Goal: Task Accomplishment & Management: Manage account settings

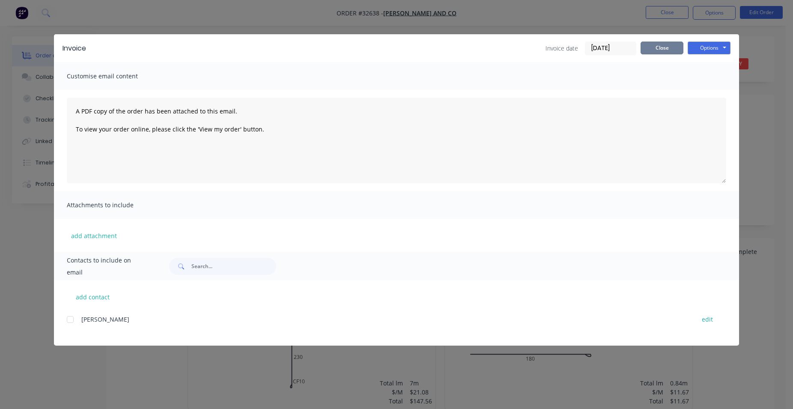
click at [669, 49] on button "Close" at bounding box center [662, 48] width 43 height 13
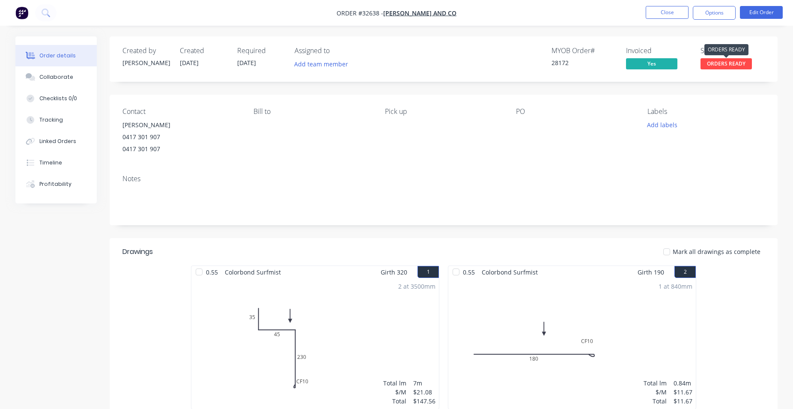
click at [725, 66] on span "ORDERS READY" at bounding box center [726, 63] width 51 height 11
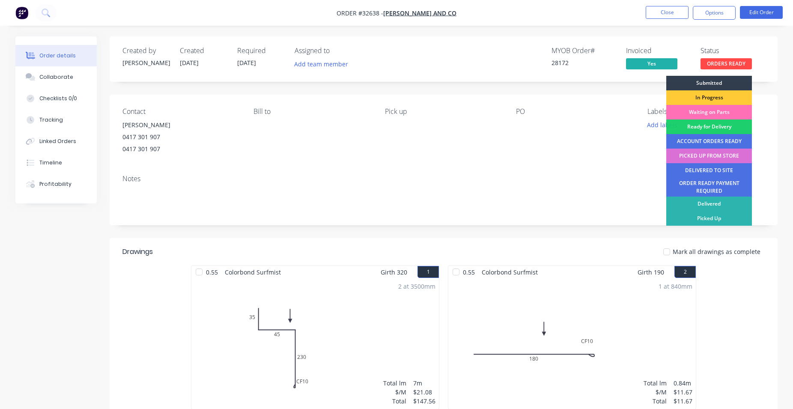
click at [721, 156] on div "PICKED UP FROM STORE" at bounding box center [709, 156] width 86 height 15
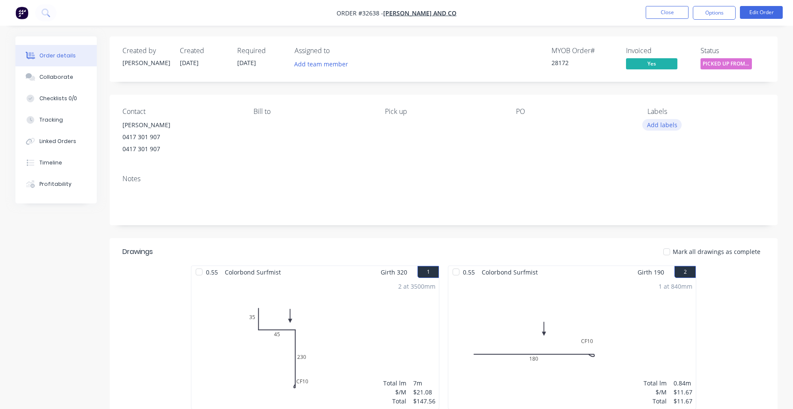
click at [669, 125] on button "Add labels" at bounding box center [661, 125] width 39 height 12
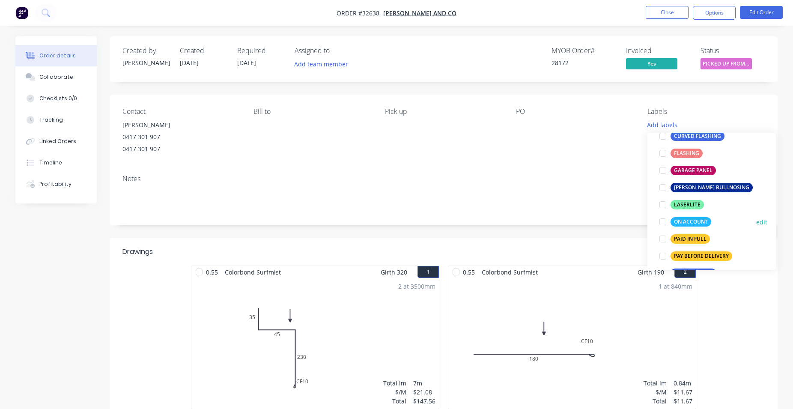
scroll to position [195, 0]
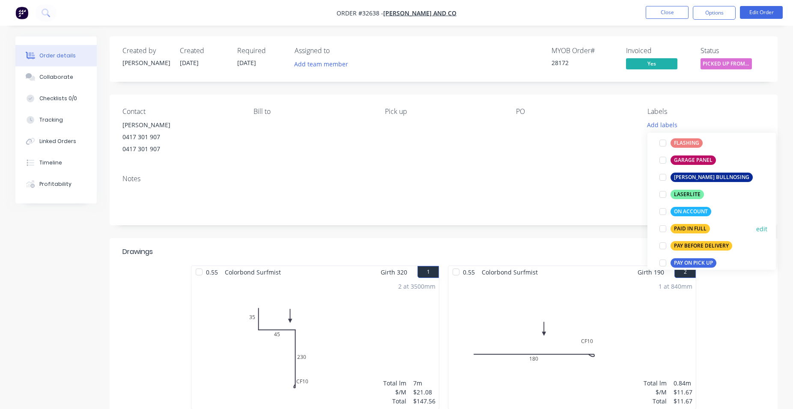
click at [687, 229] on div "PAID IN FULL" at bounding box center [690, 228] width 39 height 9
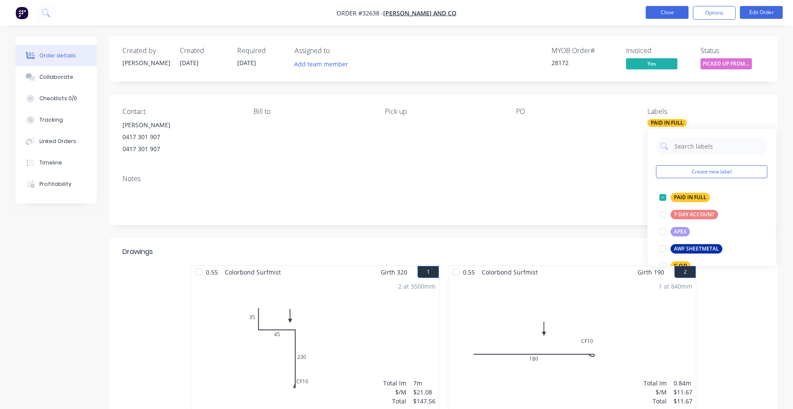
click at [676, 12] on button "Close" at bounding box center [667, 12] width 43 height 13
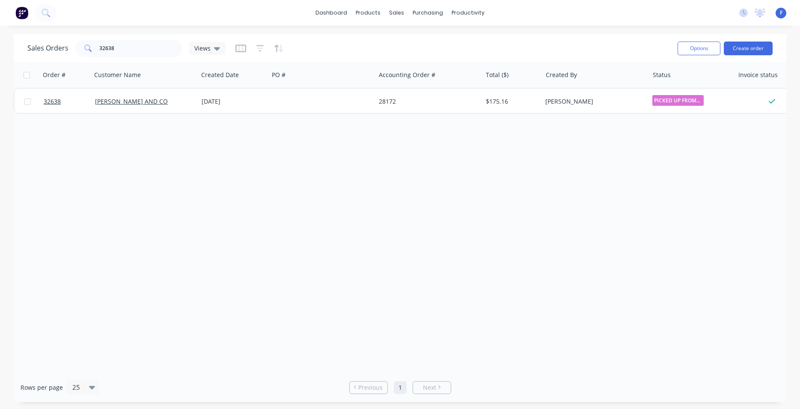
click at [19, 13] on img at bounding box center [21, 12] width 13 height 13
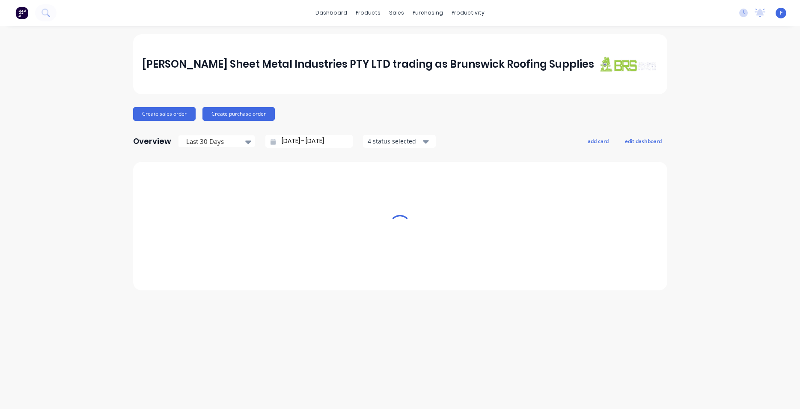
click at [120, 48] on div "[PERSON_NAME] Sheet Metal Industries PTY LTD trading as Brunswick Roofing Suppl…" at bounding box center [400, 217] width 800 height 366
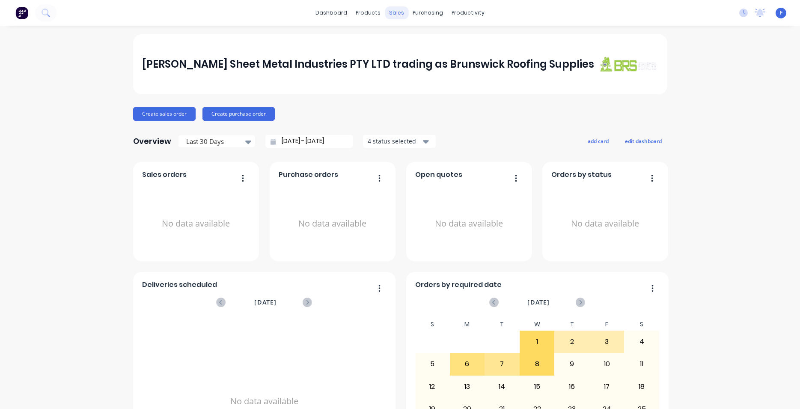
click at [396, 14] on div "sales" at bounding box center [397, 12] width 24 height 13
click at [394, 15] on div "sales" at bounding box center [397, 12] width 24 height 13
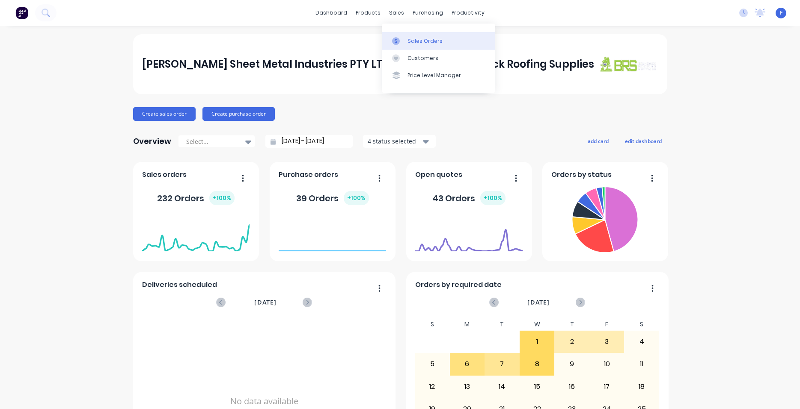
click at [424, 39] on div "Sales Orders" at bounding box center [425, 41] width 35 height 8
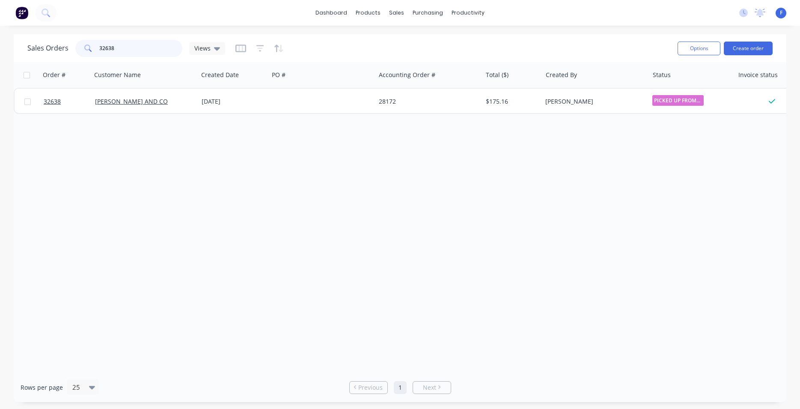
click at [131, 48] on input "32638" at bounding box center [141, 48] width 84 height 17
type input "3"
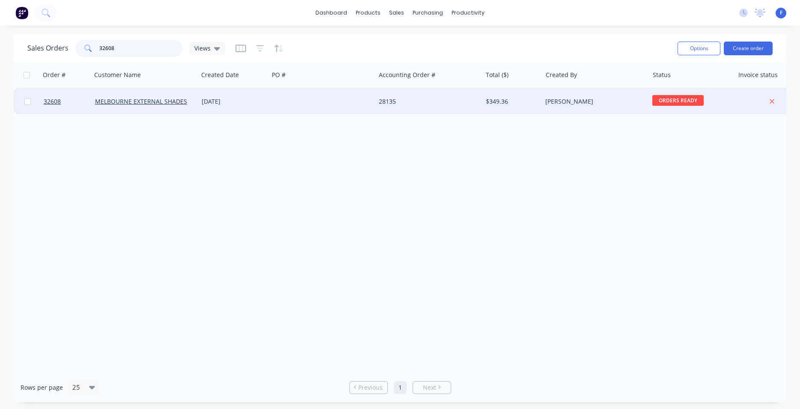
type input "32608"
click at [268, 102] on div "[DATE]" at bounding box center [233, 102] width 71 height 26
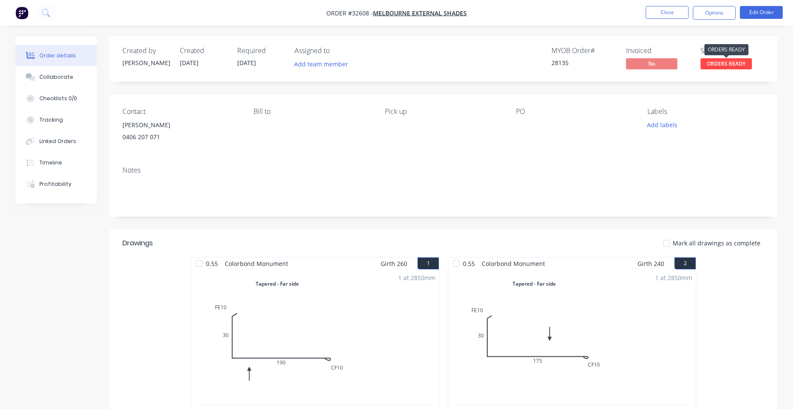
click at [728, 65] on span "ORDERS READY" at bounding box center [726, 63] width 51 height 11
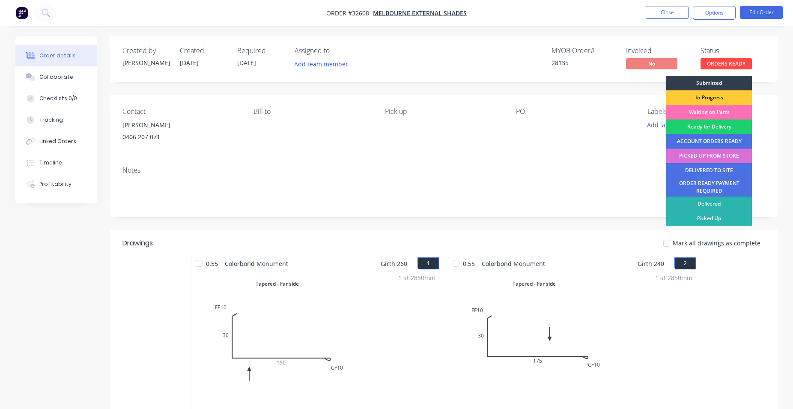
click at [707, 157] on div "PICKED UP FROM STORE" at bounding box center [709, 156] width 86 height 15
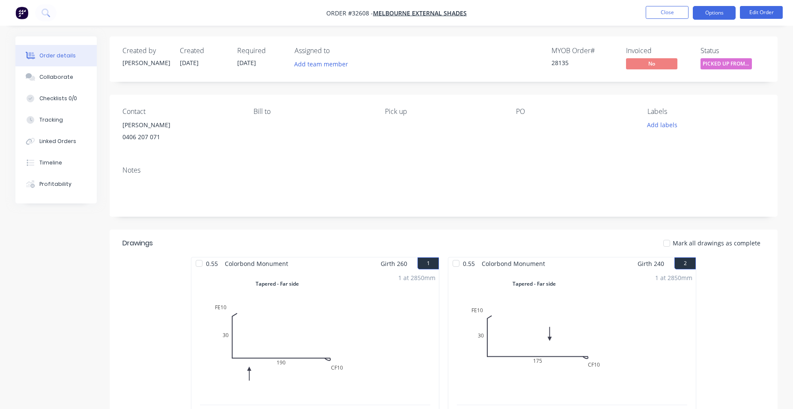
click at [710, 14] on button "Options" at bounding box center [714, 13] width 43 height 14
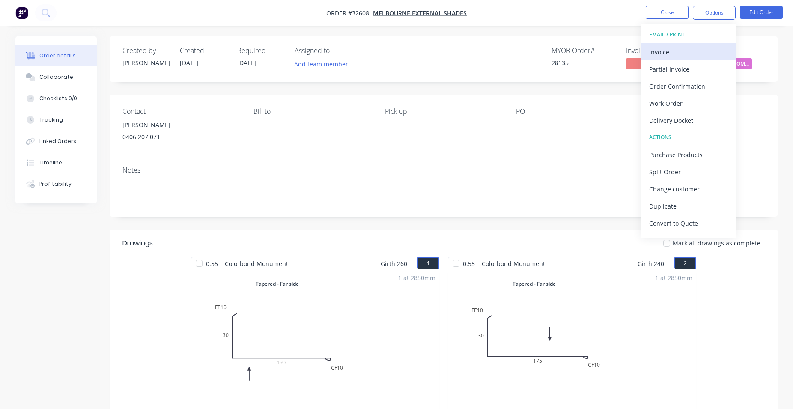
click at [663, 54] on div "Invoice" at bounding box center [688, 52] width 79 height 12
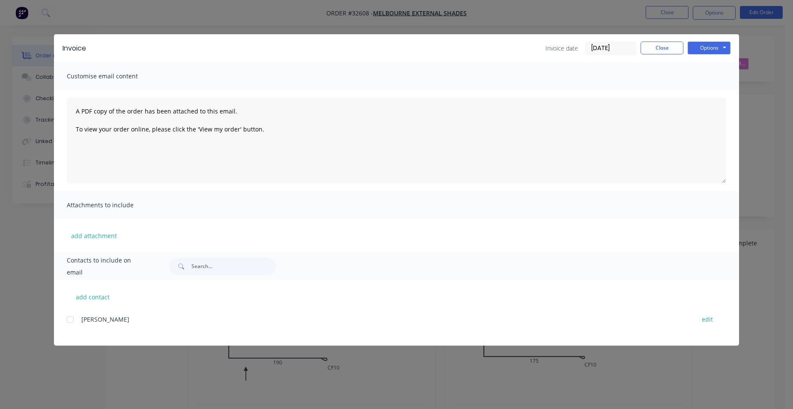
click at [72, 322] on div at bounding box center [70, 319] width 17 height 17
click at [718, 50] on button "Options" at bounding box center [709, 48] width 43 height 13
click at [674, 49] on button "Close" at bounding box center [662, 48] width 43 height 13
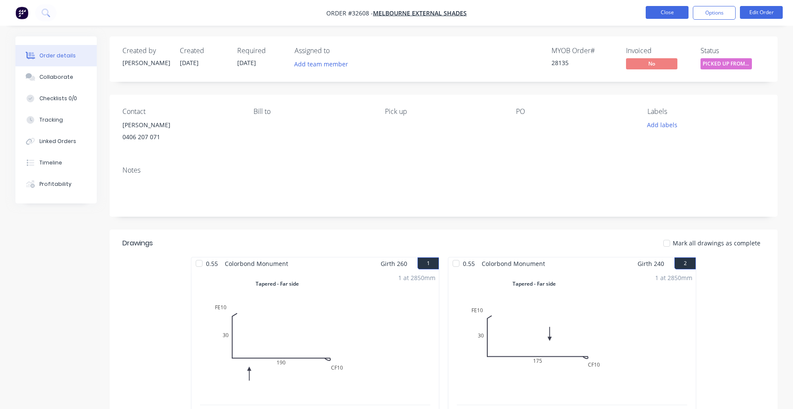
click at [651, 12] on button "Close" at bounding box center [667, 12] width 43 height 13
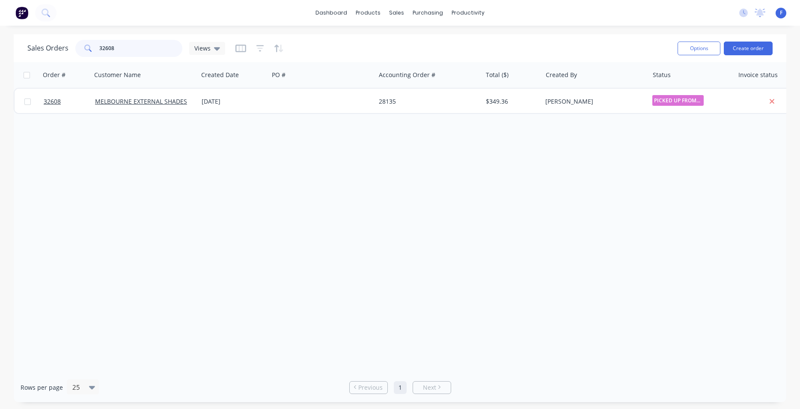
click at [130, 46] on input "32608" at bounding box center [141, 48] width 84 height 17
type input "3"
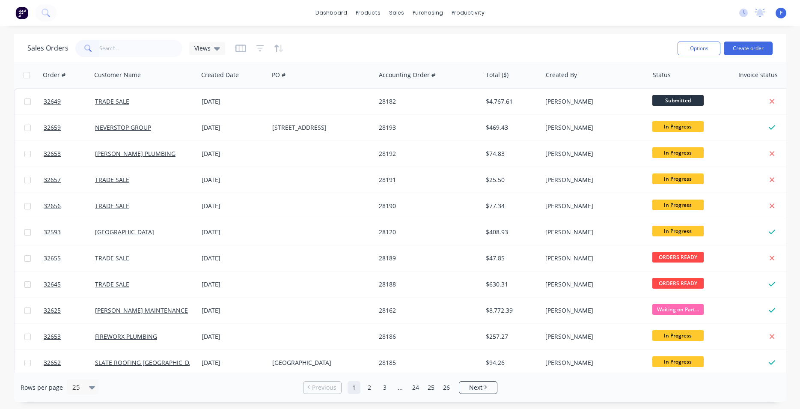
click at [24, 12] on img at bounding box center [21, 12] width 13 height 13
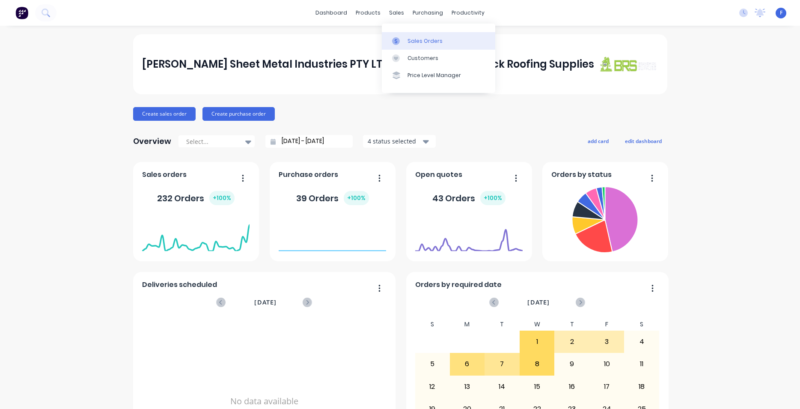
click at [408, 42] on link "Sales Orders" at bounding box center [438, 40] width 113 height 17
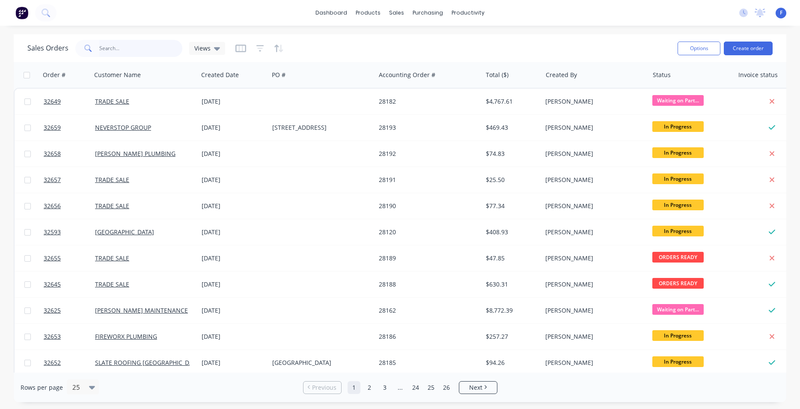
click at [127, 49] on input "text" at bounding box center [141, 48] width 84 height 17
type input "32655"
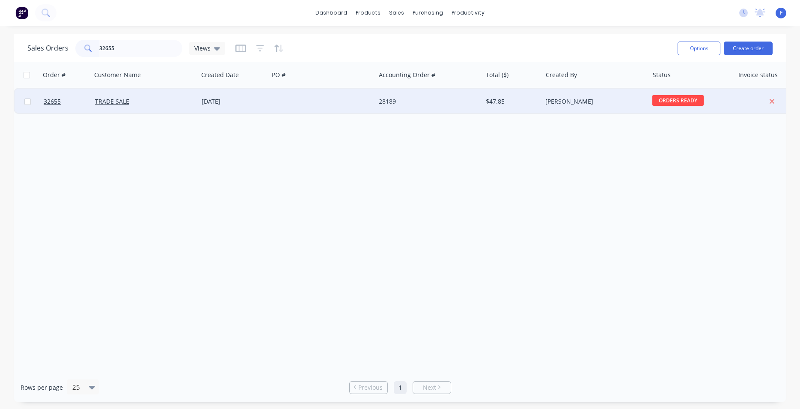
click at [297, 101] on div at bounding box center [322, 102] width 107 height 26
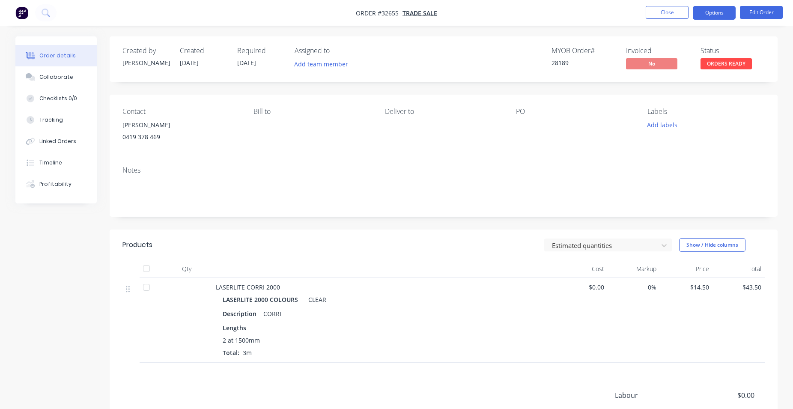
click at [713, 15] on button "Options" at bounding box center [714, 13] width 43 height 14
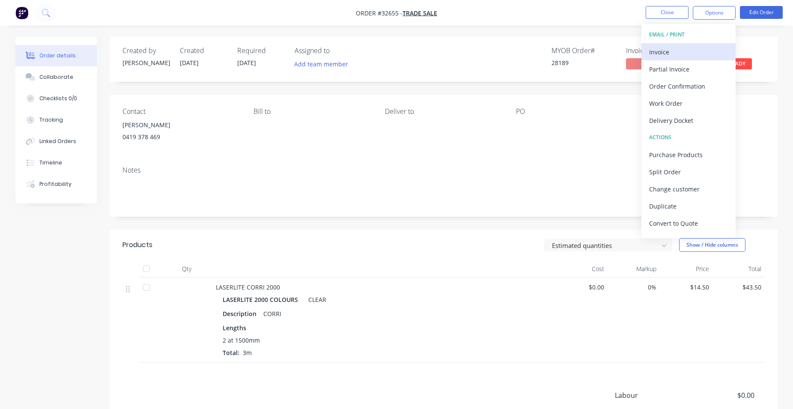
click at [687, 55] on div "Invoice" at bounding box center [688, 52] width 79 height 12
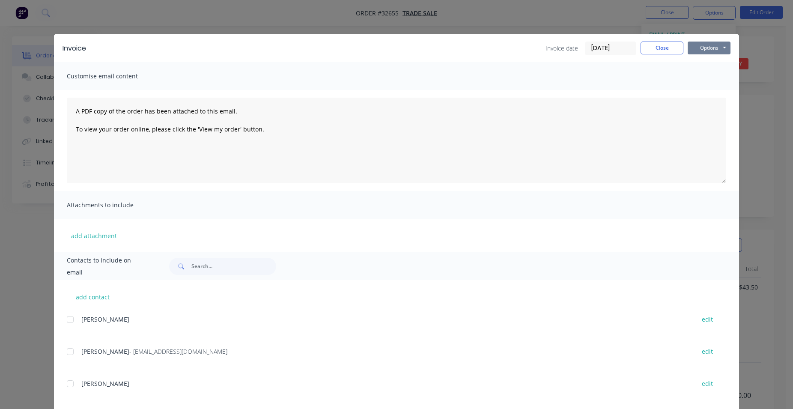
click at [707, 46] on button "Options" at bounding box center [709, 48] width 43 height 13
click at [709, 76] on button "Print" at bounding box center [715, 77] width 55 height 14
